Goal: Information Seeking & Learning: Understand process/instructions

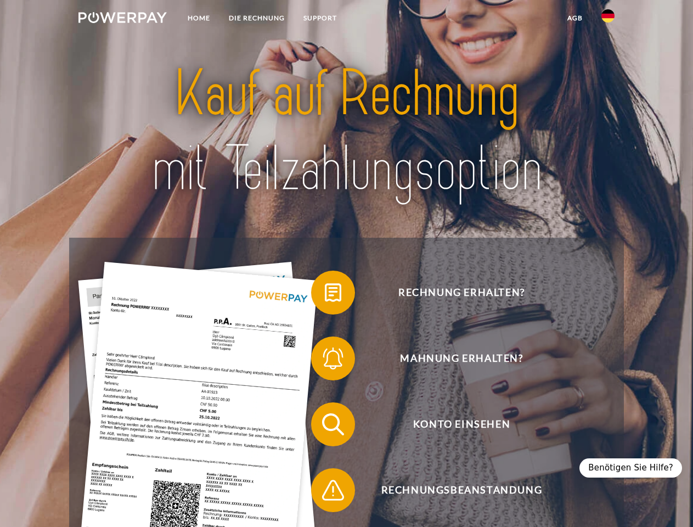
click at [122, 19] on img at bounding box center [122, 17] width 88 height 11
click at [608, 19] on img at bounding box center [607, 15] width 13 height 13
click at [574, 18] on link "agb" at bounding box center [575, 18] width 34 height 20
click at [325, 295] on span at bounding box center [316, 292] width 55 height 55
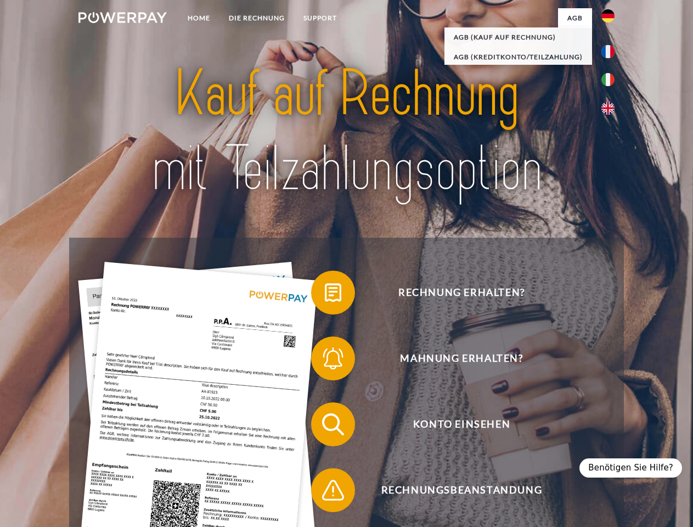
click at [325, 360] on span at bounding box center [316, 358] width 55 height 55
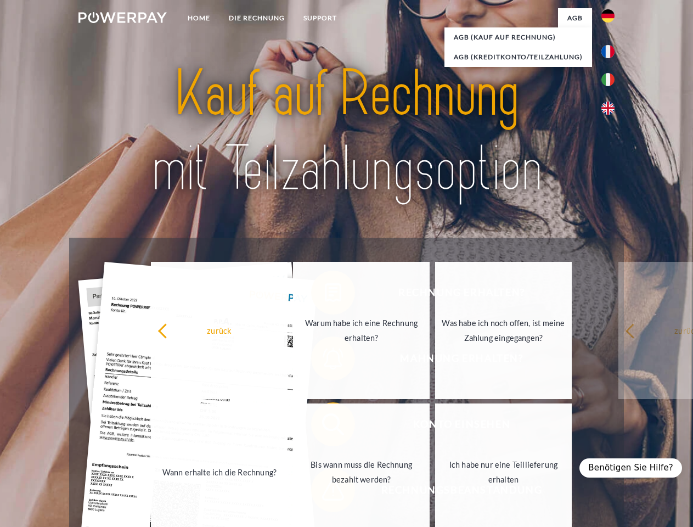
click at [325, 426] on link "Bis wann muss die Rechnung bezahlt werden?" at bounding box center [361, 471] width 137 height 137
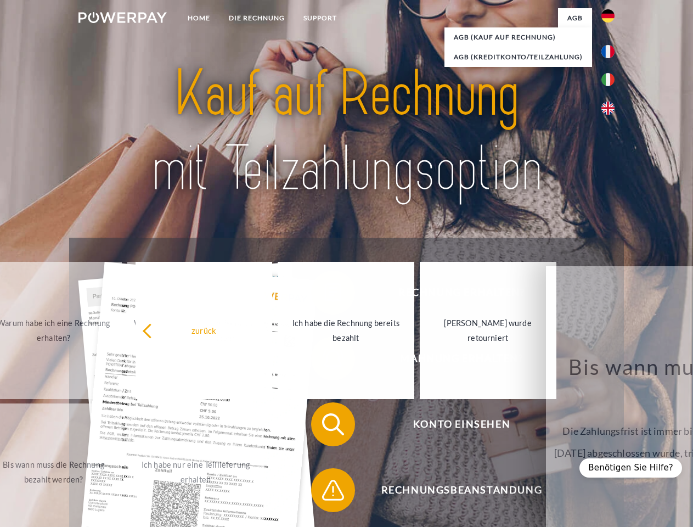
click at [325, 492] on span at bounding box center [316, 489] width 55 height 55
click at [636, 467] on div "Benötigen Sie Hilfe?" at bounding box center [630, 467] width 103 height 19
